Goal: Transaction & Acquisition: Obtain resource

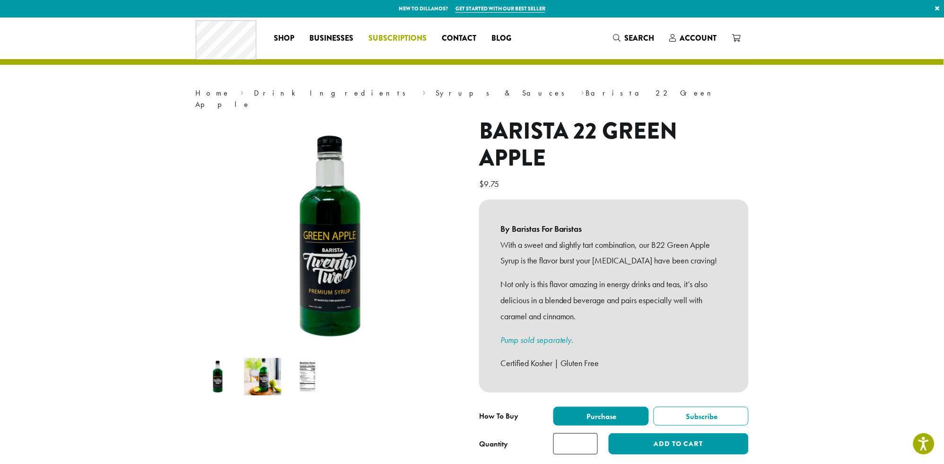
click at [401, 35] on span "Subscriptions" at bounding box center [398, 39] width 58 height 12
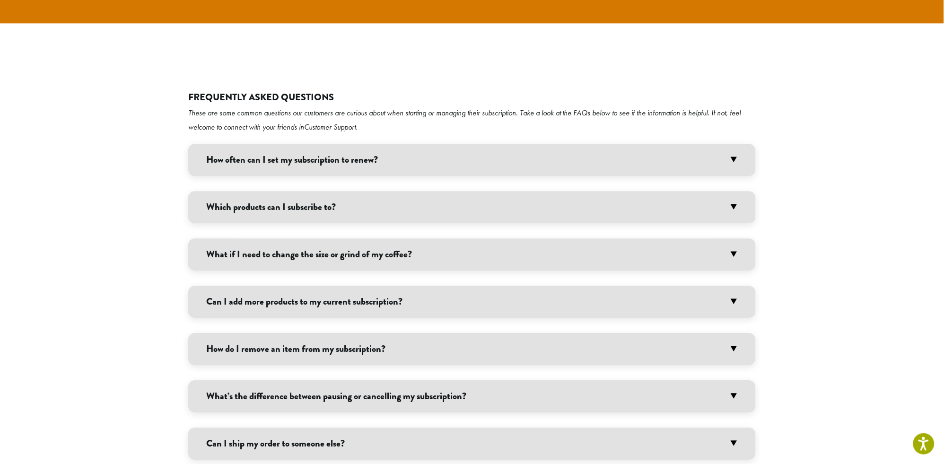
scroll to position [1793, 0]
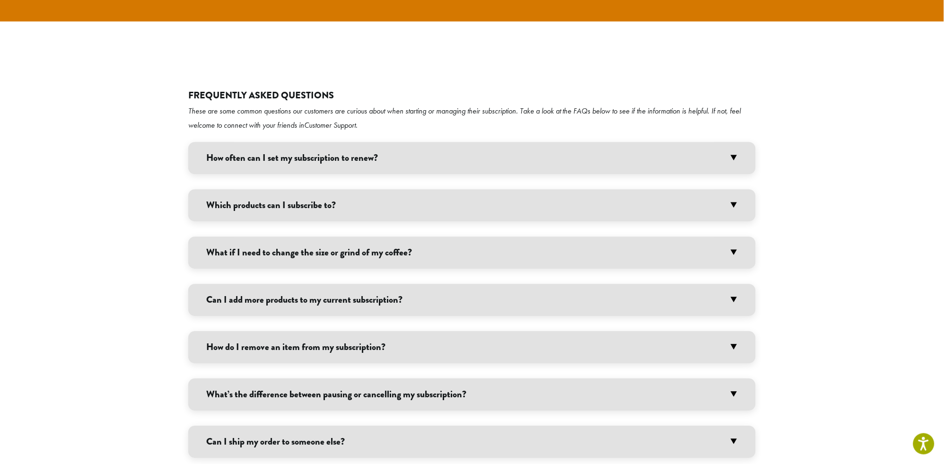
click at [741, 189] on h3 "Which products can I subscribe to?" at bounding box center [472, 205] width 568 height 32
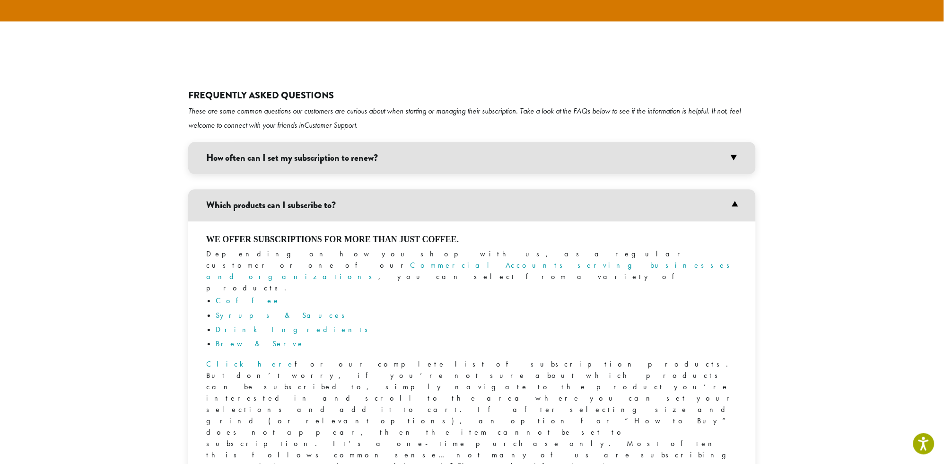
click at [736, 189] on h3 "Which products can I subscribe to?" at bounding box center [472, 205] width 568 height 32
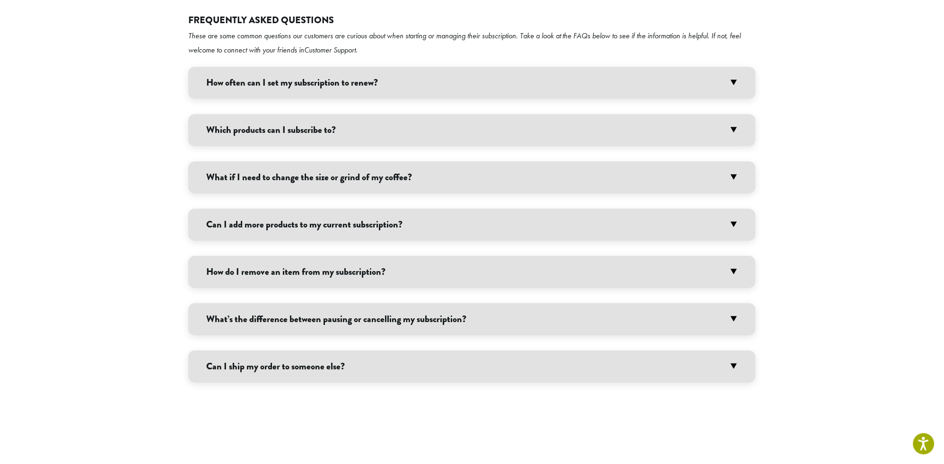
scroll to position [1868, 0]
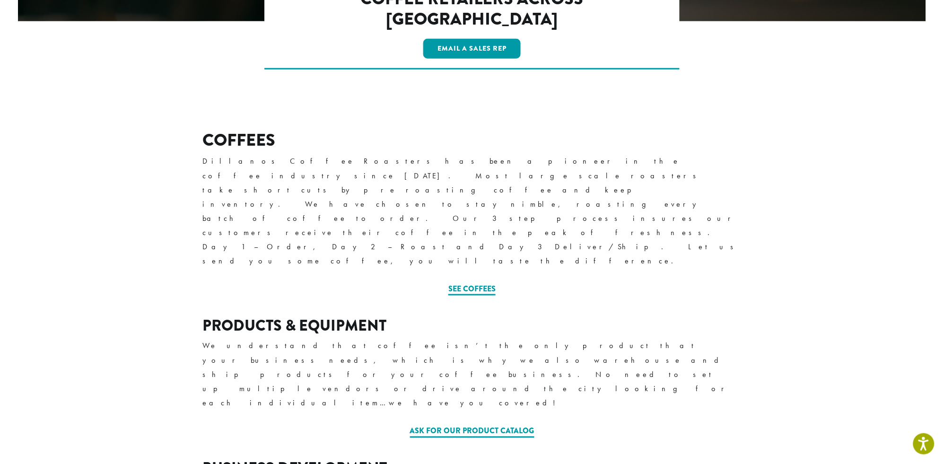
scroll to position [244, 0]
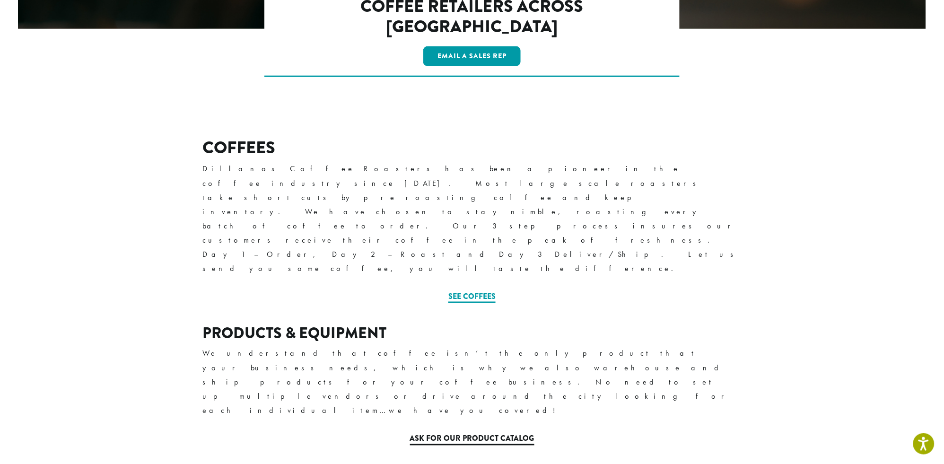
click at [475, 433] on link "Ask for our Product Catalog" at bounding box center [472, 439] width 124 height 12
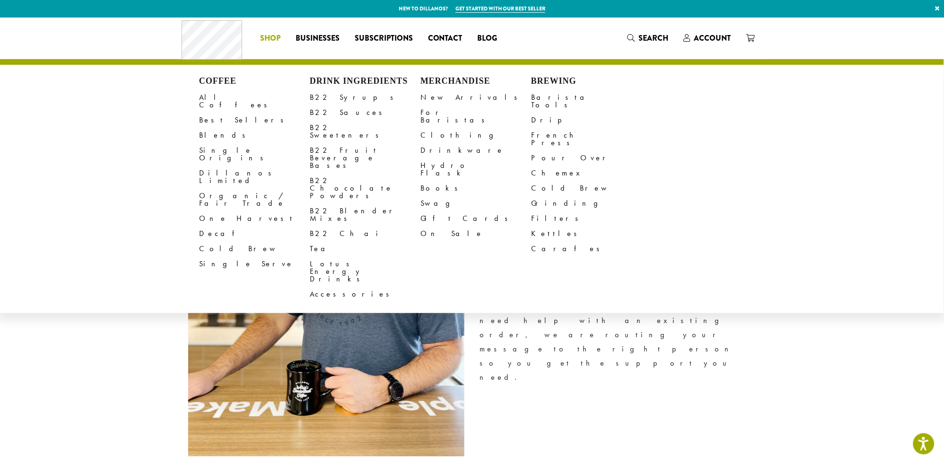
click at [266, 35] on span "Shop" at bounding box center [270, 39] width 20 height 12
click at [333, 97] on link "B22 Syrups" at bounding box center [365, 97] width 111 height 15
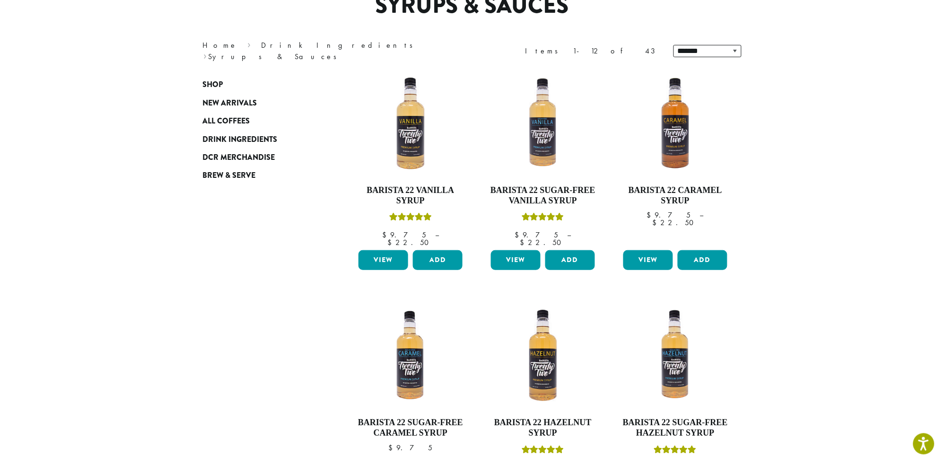
scroll to position [99, 0]
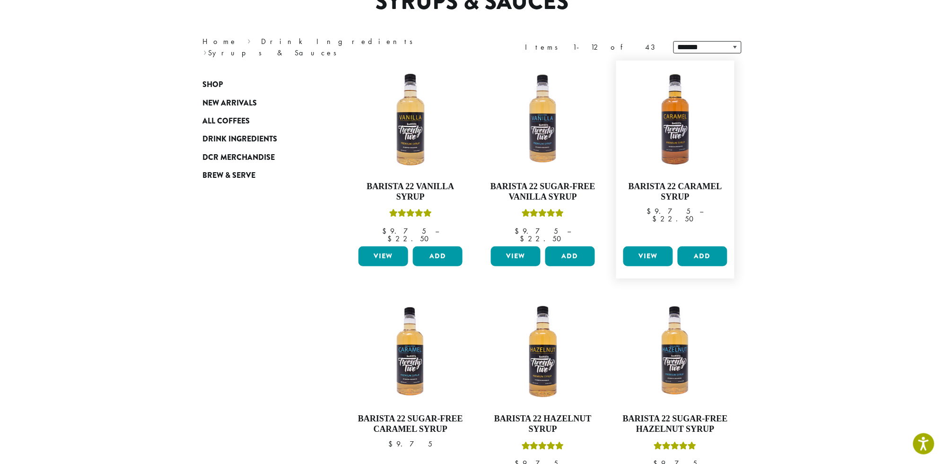
click at [651, 254] on link "View" at bounding box center [649, 256] width 50 height 20
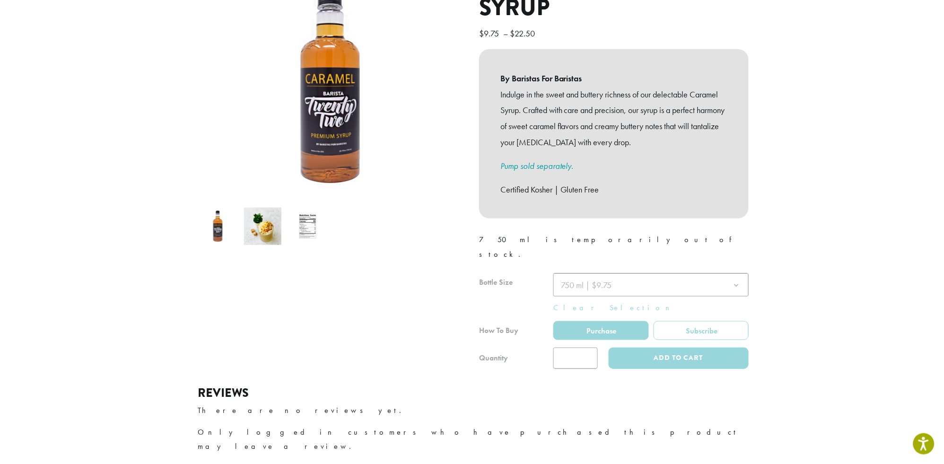
scroll to position [199, 0]
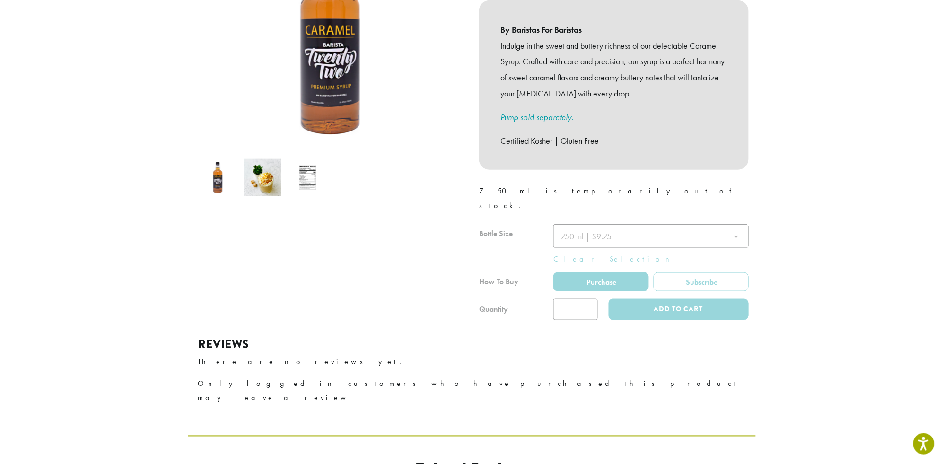
click at [711, 225] on div at bounding box center [614, 273] width 270 height 96
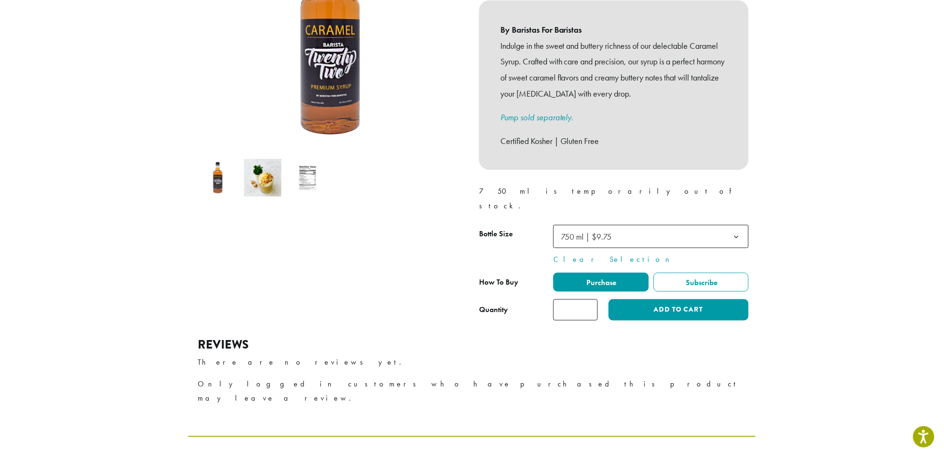
click at [736, 225] on b at bounding box center [736, 236] width 23 height 23
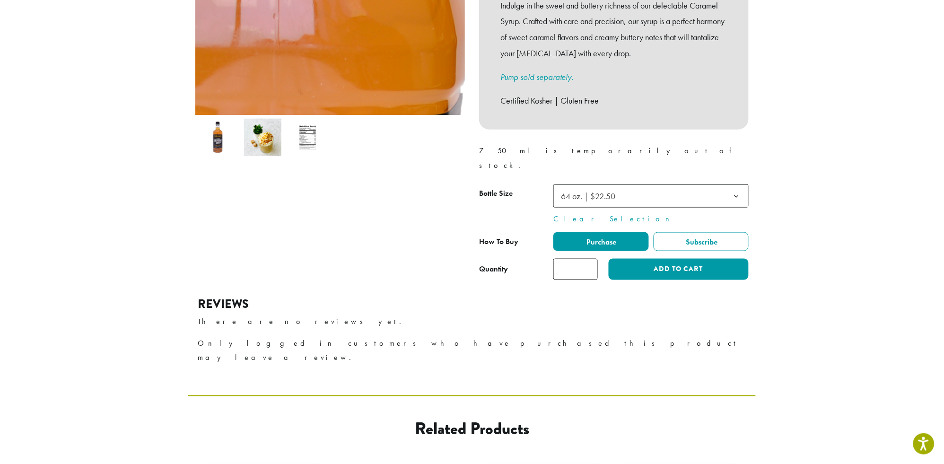
scroll to position [249, 0]
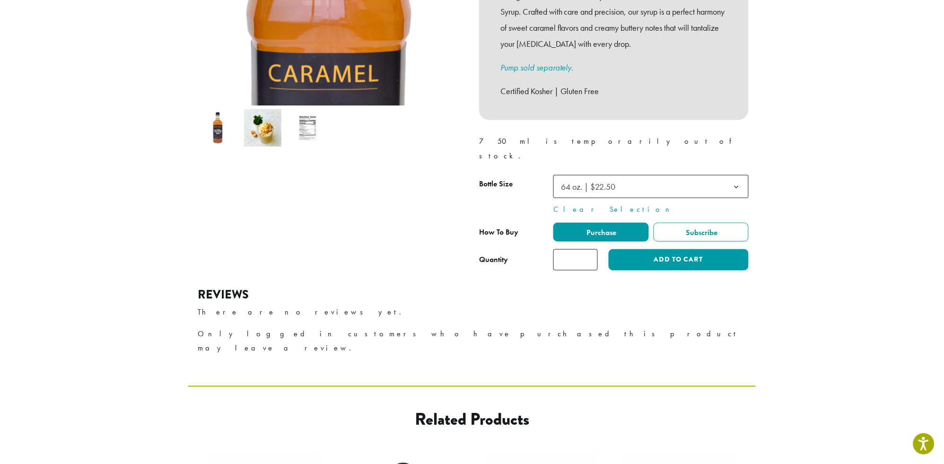
click at [630, 175] on span "64 oz. | $22.50" at bounding box center [651, 186] width 195 height 23
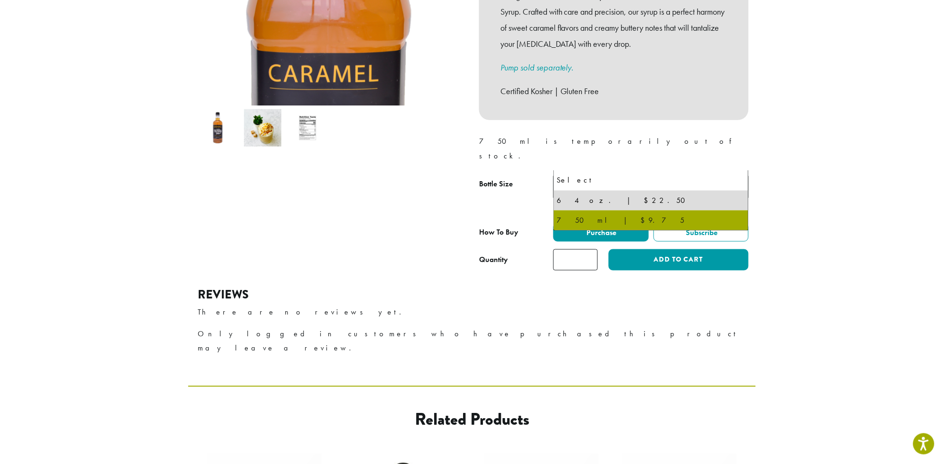
select select "******"
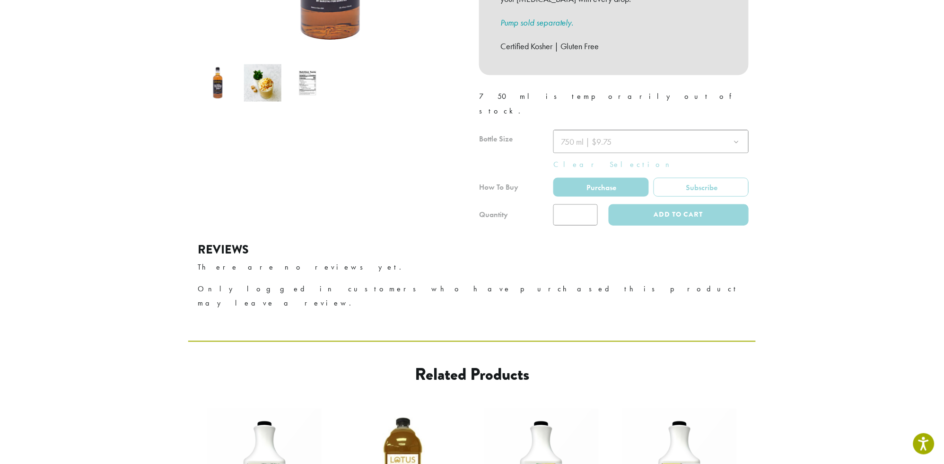
scroll to position [448, 0]
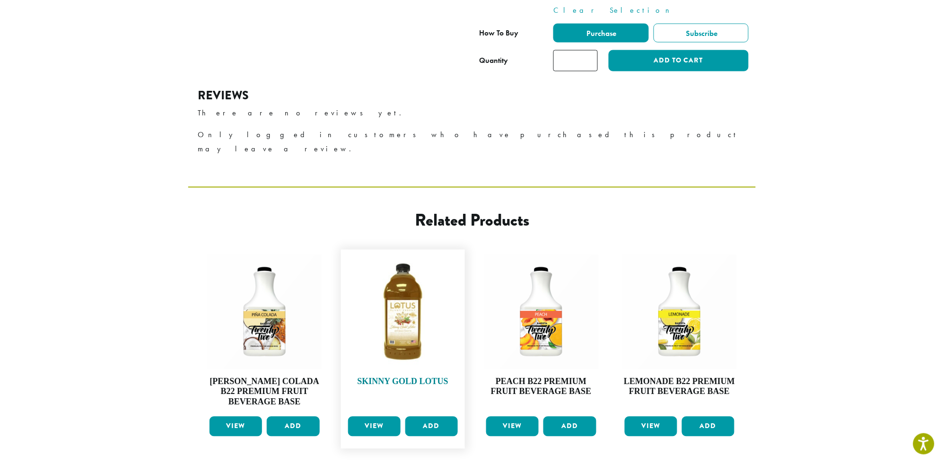
click at [402, 285] on img at bounding box center [403, 312] width 115 height 115
